Goal: Task Accomplishment & Management: Manage account settings

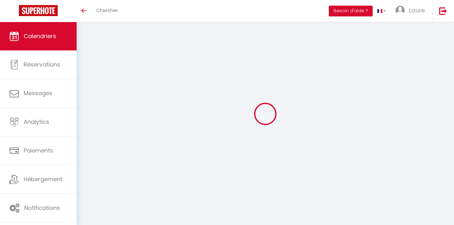
select select
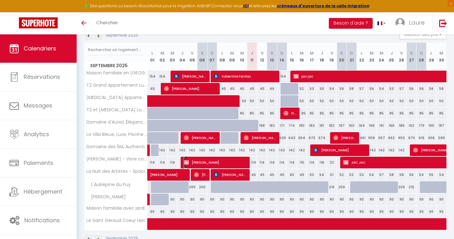
click at [240, 164] on span "[PERSON_NAME]" at bounding box center [216, 162] width 64 height 12
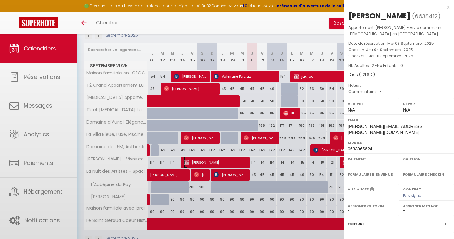
select select "OK"
select select "0"
select select "1"
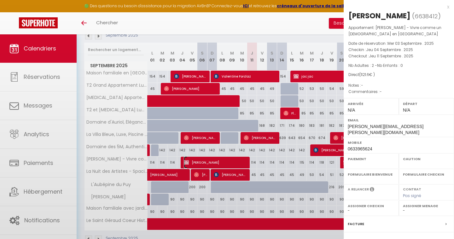
select select
select select "23690"
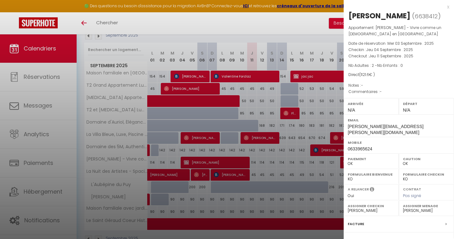
click at [82, 184] on div at bounding box center [227, 119] width 454 height 239
